Goal: Transaction & Acquisition: Purchase product/service

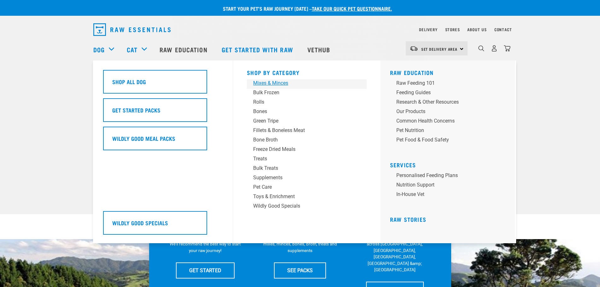
click at [261, 81] on div "Mixes & Minces" at bounding box center [302, 83] width 98 height 8
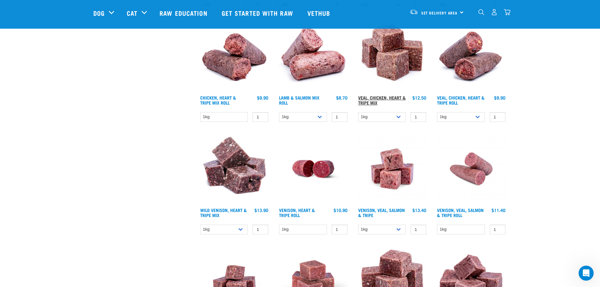
scroll to position [536, 0]
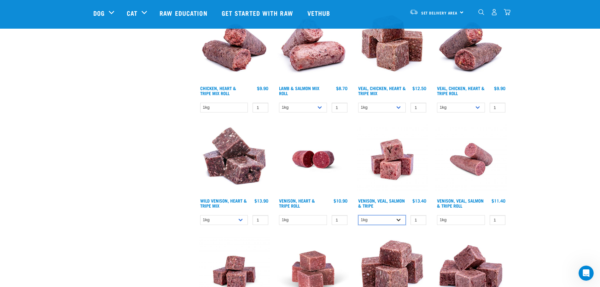
click at [399, 221] on select "1kg 3kg Bulk (18kg)" at bounding box center [382, 220] width 48 height 10
select select "327935"
click at [358, 215] on select "1kg 3kg Bulk (18kg)" at bounding box center [382, 220] width 48 height 10
click at [391, 163] on img at bounding box center [393, 160] width 72 height 72
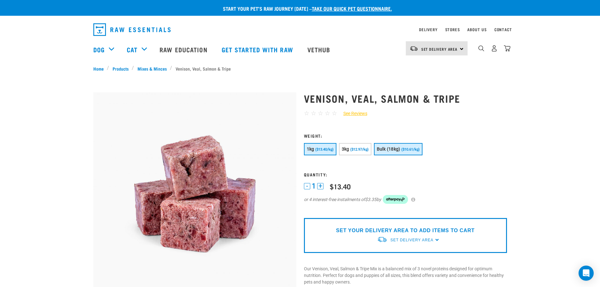
click at [391, 148] on span "Bulk (18kg)" at bounding box center [389, 149] width 24 height 5
